Goal: Task Accomplishment & Management: Manage account settings

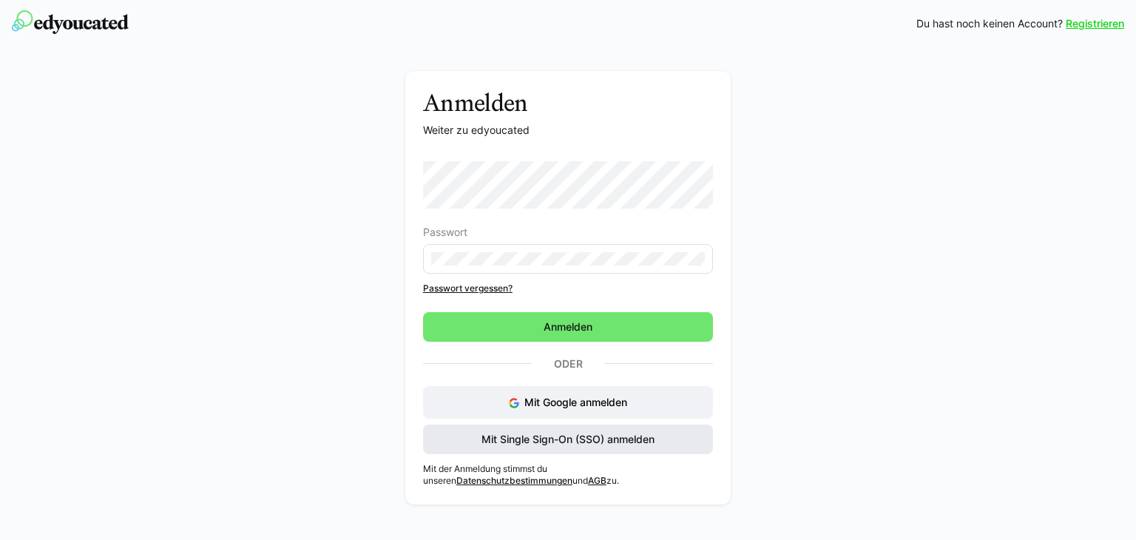
click at [551, 445] on span "Mit Single Sign-On (SSO) anmelden" at bounding box center [567, 439] width 177 height 15
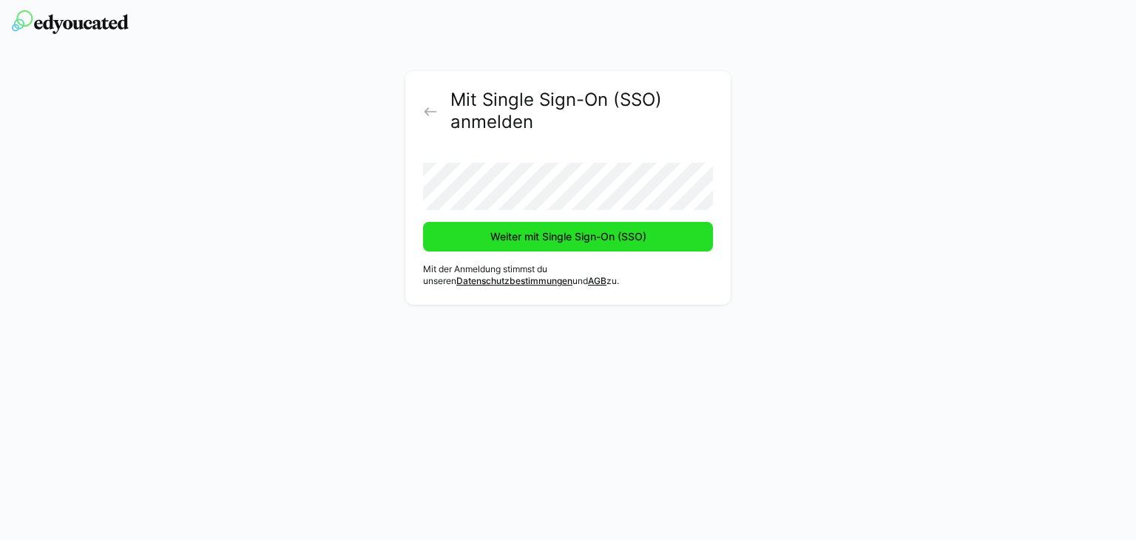
click at [516, 235] on span "Weiter mit Single Sign-On (SSO)" at bounding box center [568, 236] width 160 height 15
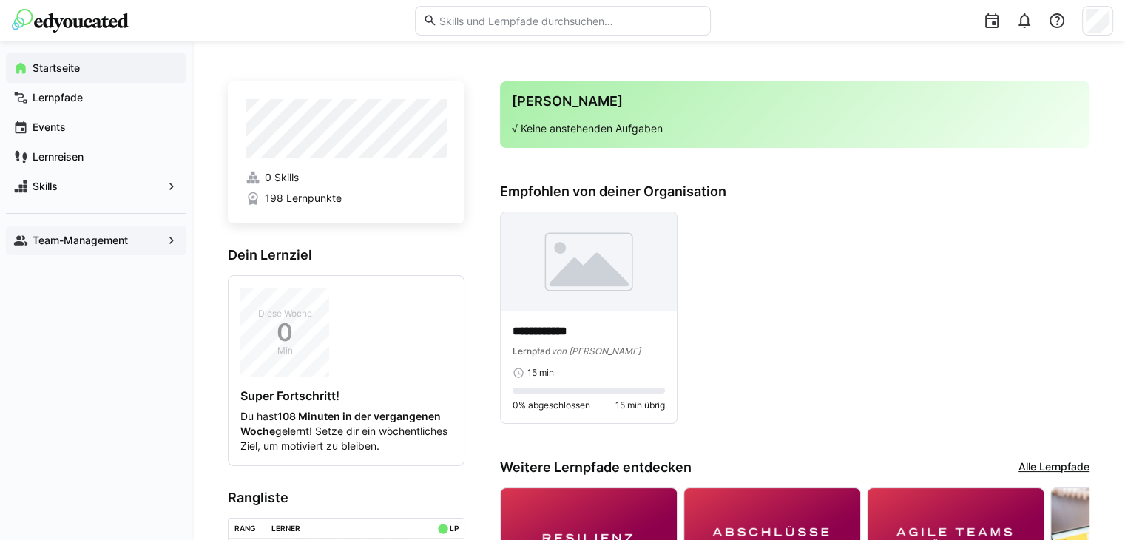
click at [0, 0] on app-navigation-label "Team-Management" at bounding box center [0, 0] width 0 height 0
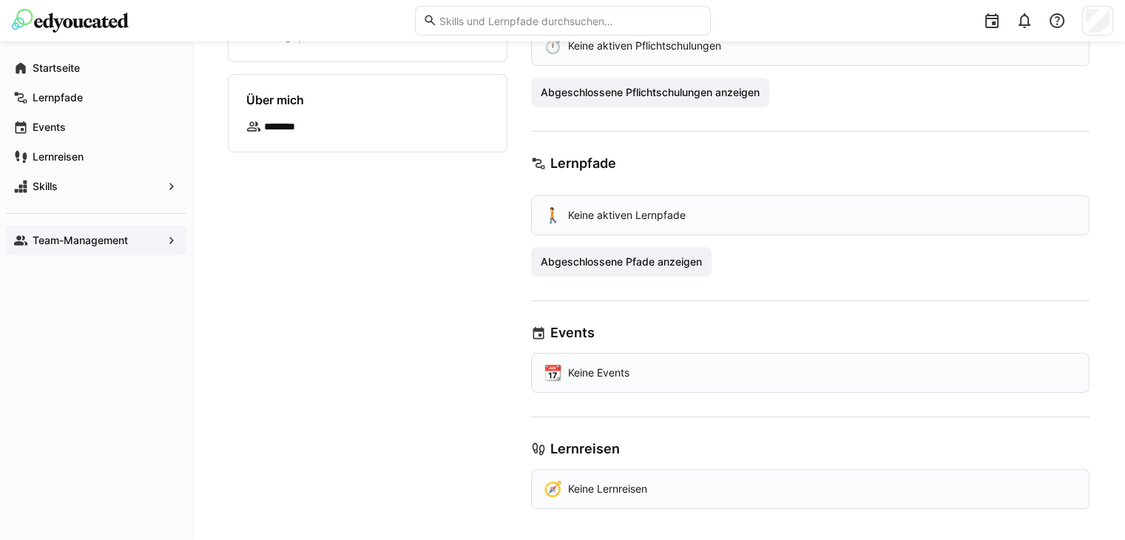
scroll to position [256, 0]
